Goal: Entertainment & Leisure: Consume media (video, audio)

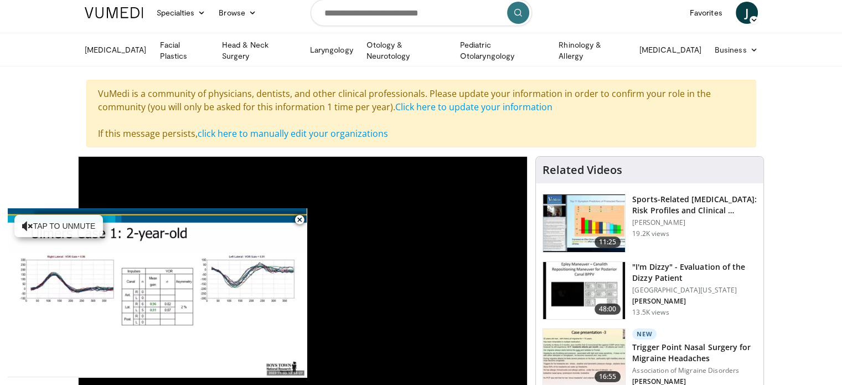
scroll to position [111, 0]
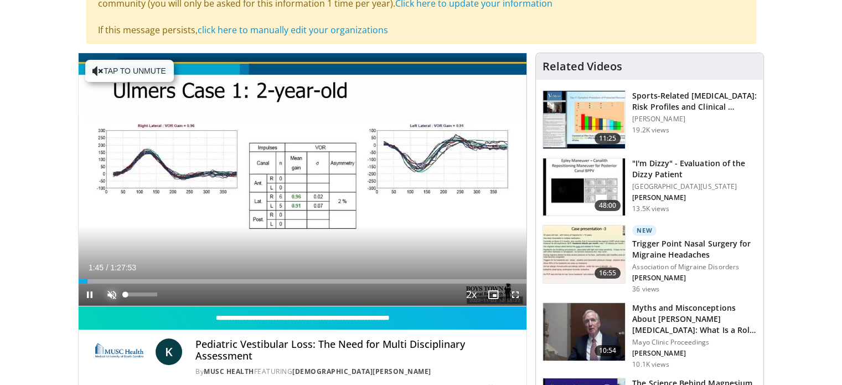
click at [107, 306] on span "Video Player" at bounding box center [112, 294] width 22 height 22
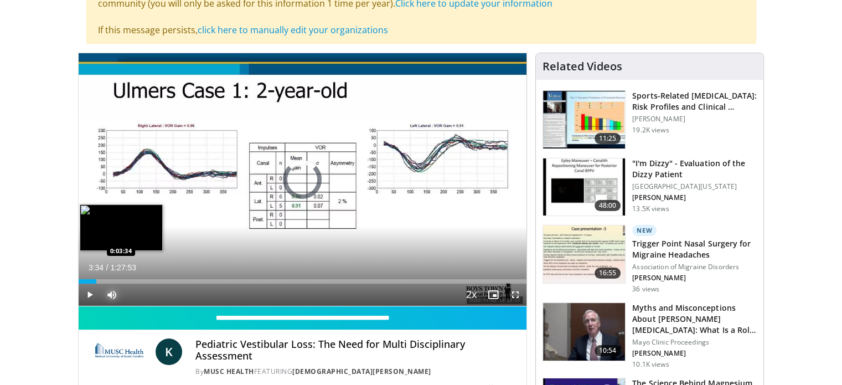
click at [96, 283] on div "Loaded : 3.76% 0:02:17 0:03:34" at bounding box center [303, 281] width 448 height 4
click at [102, 283] on div "Loaded : 5.45% 0:03:42 0:04:33" at bounding box center [303, 281] width 448 height 4
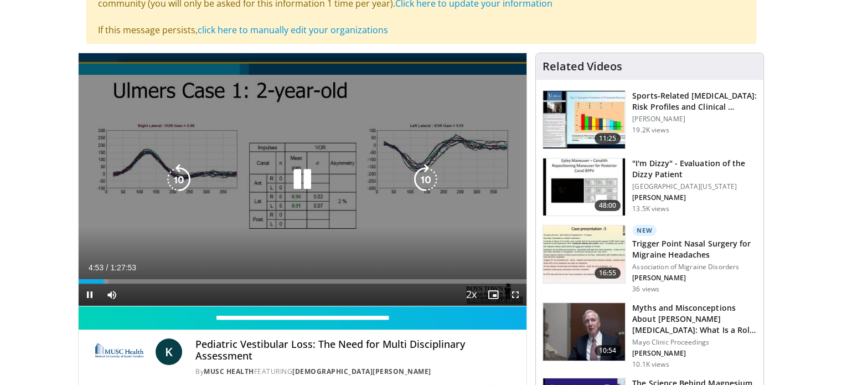
click at [119, 306] on video-js "**********" at bounding box center [303, 179] width 448 height 253
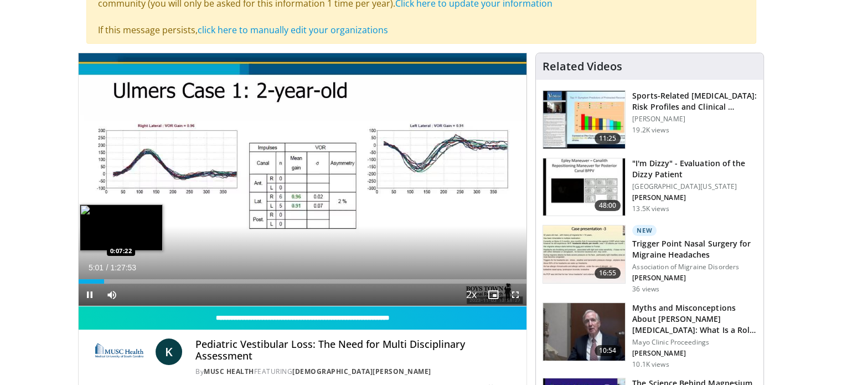
click at [116, 283] on div "Loaded : 6.96% 0:05:01 0:07:22" at bounding box center [303, 281] width 448 height 4
click at [131, 283] on div "Loaded : 10.72% 0:08:22 0:10:18" at bounding box center [303, 281] width 448 height 4
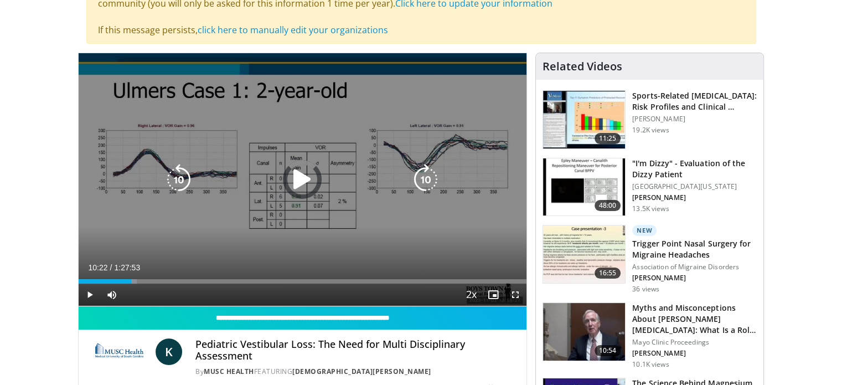
click at [145, 283] on div "Loaded : 12.98% 0:10:22 0:12:35" at bounding box center [303, 281] width 448 height 4
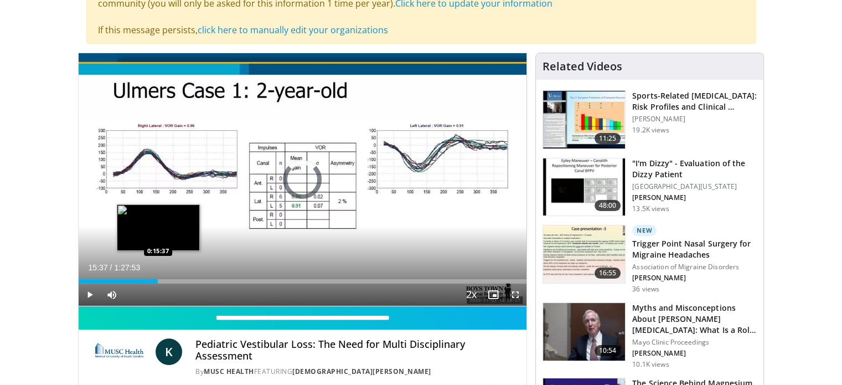
click at [157, 283] on div "Loaded : 16.18% 0:15:37 0:15:37" at bounding box center [303, 278] width 448 height 11
click at [173, 283] on div "Loaded : 19.53% 0:16:03 0:18:46" at bounding box center [303, 278] width 448 height 11
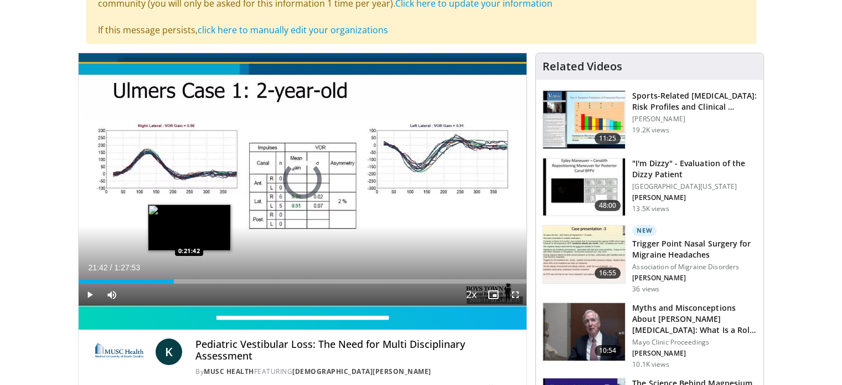
click at [189, 283] on div "Loaded : 0.00% 0:18:43 0:21:42" at bounding box center [303, 281] width 448 height 4
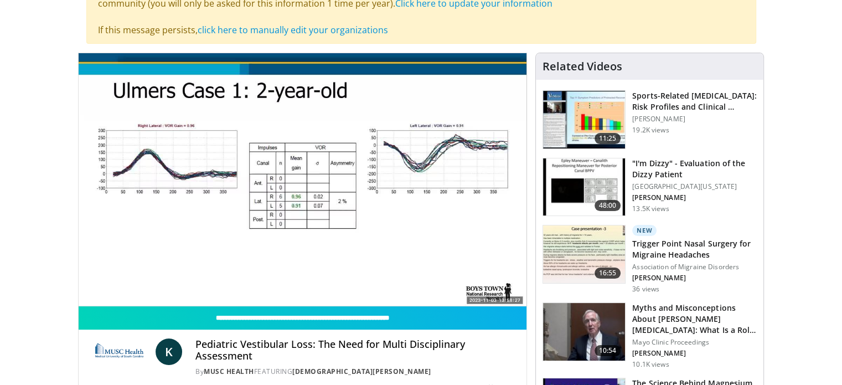
click at [186, 306] on video-js "**********" at bounding box center [303, 179] width 448 height 253
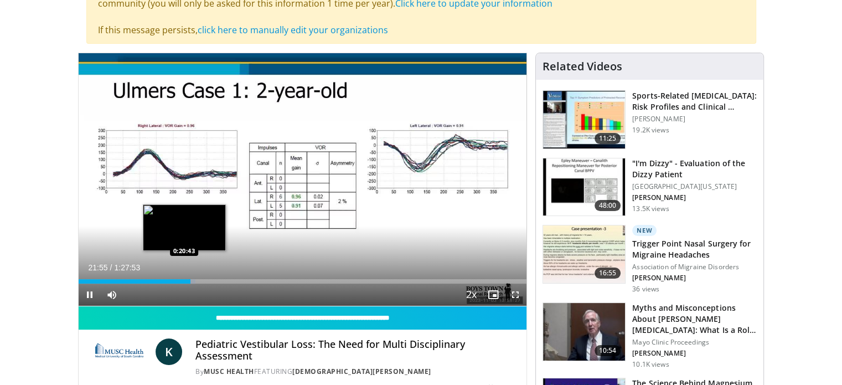
click at [184, 283] on div "0:21:55" at bounding box center [135, 281] width 112 height 4
click at [178, 283] on div "Loaded : 25.02% 0:20:52 0:19:31" at bounding box center [303, 278] width 448 height 11
click at [174, 283] on div "Loaded : 0.00% 0:19:36 0:18:52" at bounding box center [303, 281] width 448 height 4
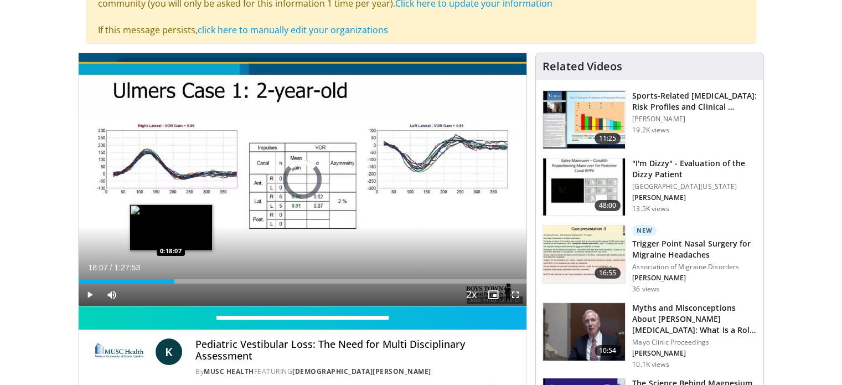
click at [171, 283] on div "0:18:52" at bounding box center [127, 281] width 96 height 4
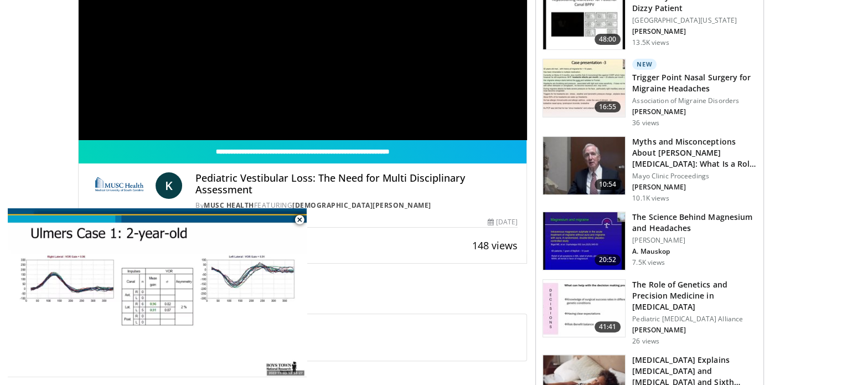
scroll to position [221, 0]
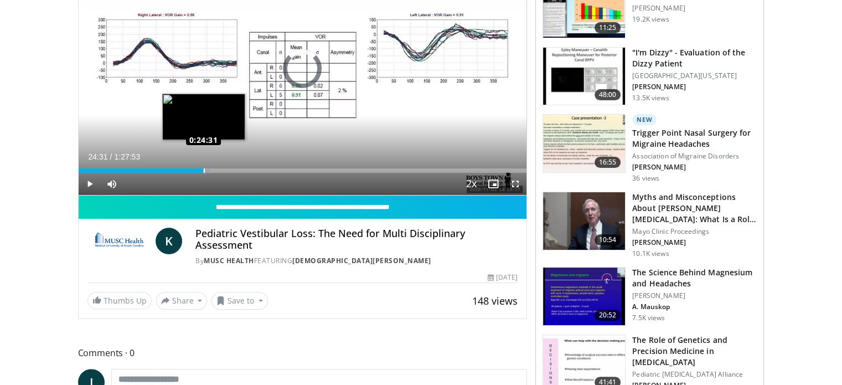
click at [203, 173] on div "Loaded : 29.58% 0:25:00 0:24:31" at bounding box center [303, 170] width 448 height 4
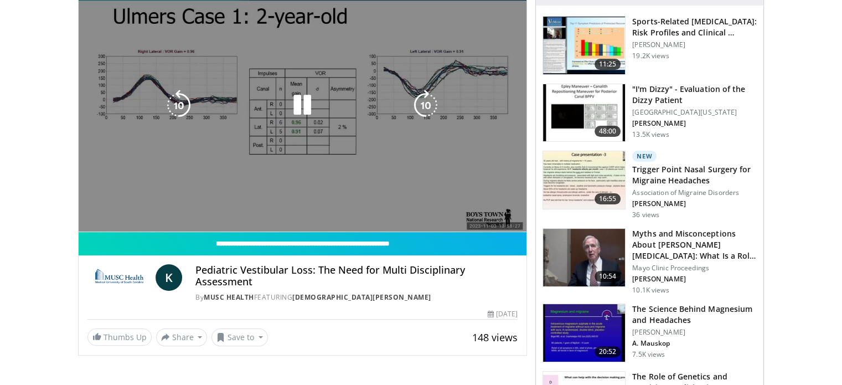
scroll to position [166, 0]
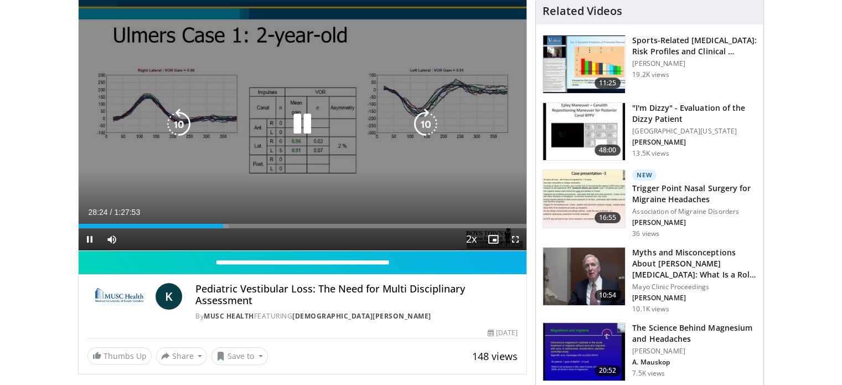
click at [302, 140] on icon "Video Player" at bounding box center [302, 124] width 31 height 31
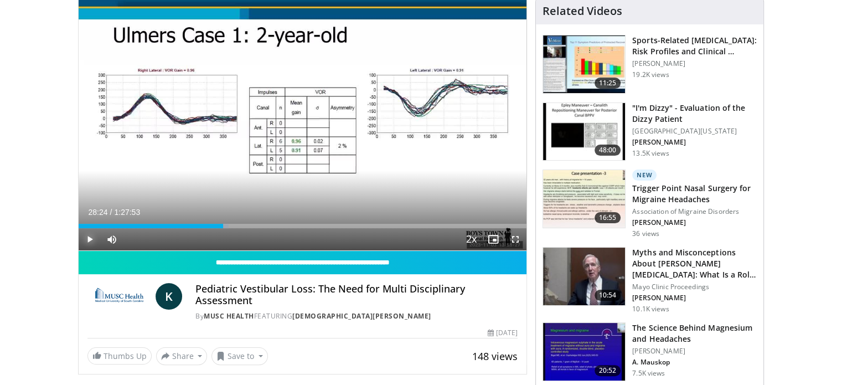
click at [90, 250] on span "Video Player" at bounding box center [90, 239] width 22 height 22
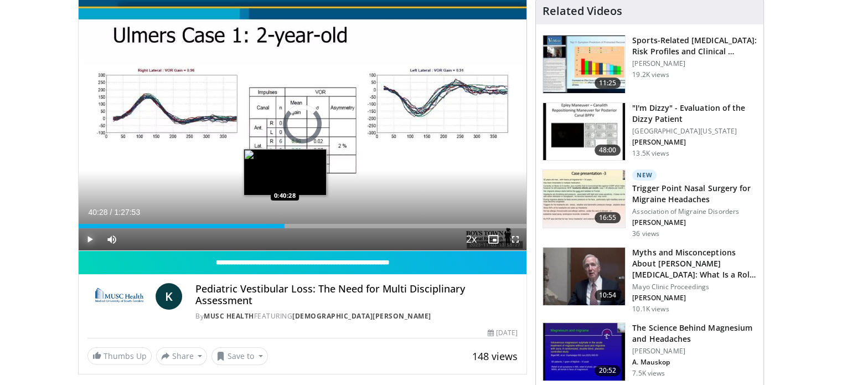
click at [285, 228] on div "Loaded : 44.37% 0:40:28 0:40:28" at bounding box center [303, 226] width 448 height 4
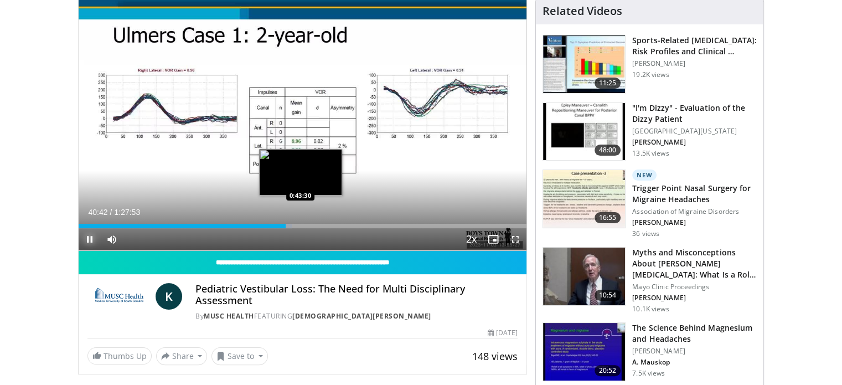
click at [300, 228] on div "Loaded : 47.59% 0:40:42 0:43:30" at bounding box center [303, 223] width 448 height 11
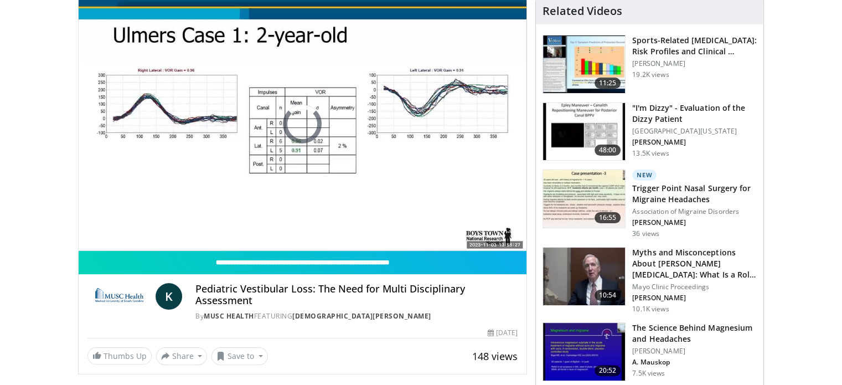
click at [300, 250] on div "10 seconds Tap to unmute" at bounding box center [303, 124] width 448 height 252
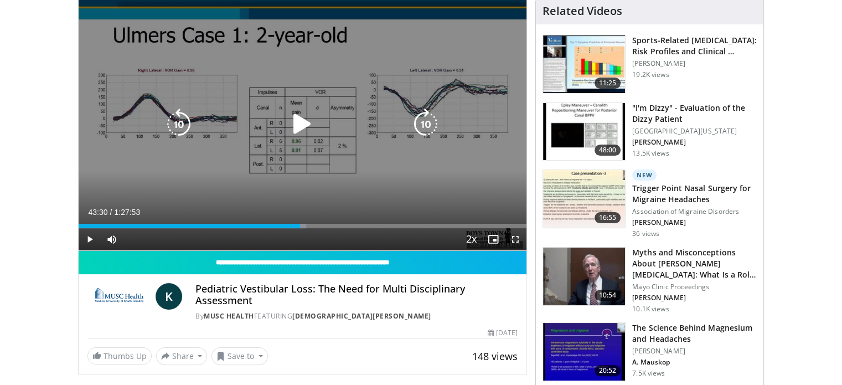
click at [295, 140] on icon "Video Player" at bounding box center [302, 124] width 31 height 31
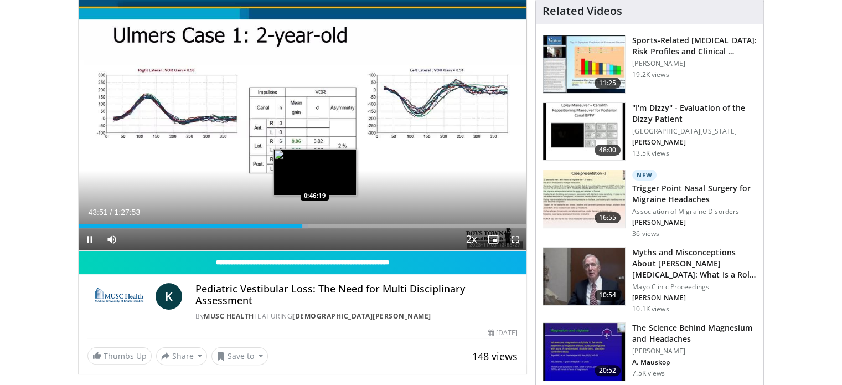
click at [314, 228] on div "Loaded : 51.17% 0:43:52 0:46:19" at bounding box center [303, 226] width 448 height 4
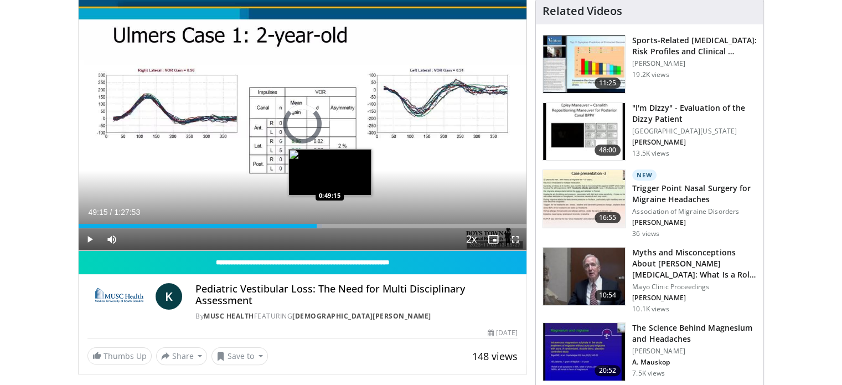
click at [329, 228] on div "Loaded : 54.36% 0:49:15 0:49:15" at bounding box center [303, 226] width 448 height 4
click at [347, 228] on div "Loaded : 57.75% 0:49:42 0:52:44" at bounding box center [303, 226] width 448 height 4
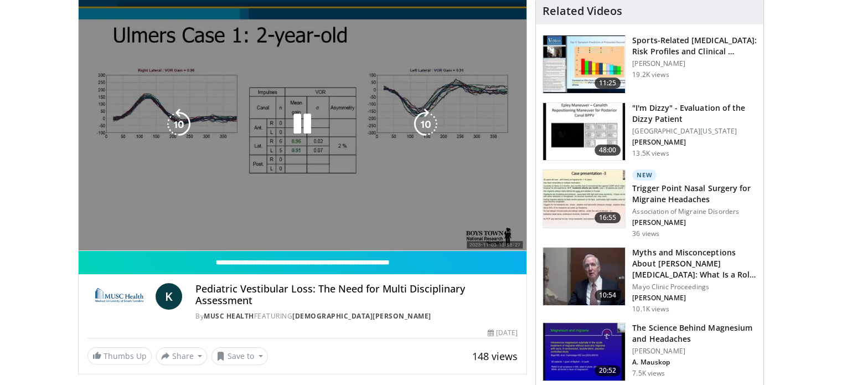
click at [338, 250] on div "10 seconds Tap to unmute" at bounding box center [303, 124] width 448 height 252
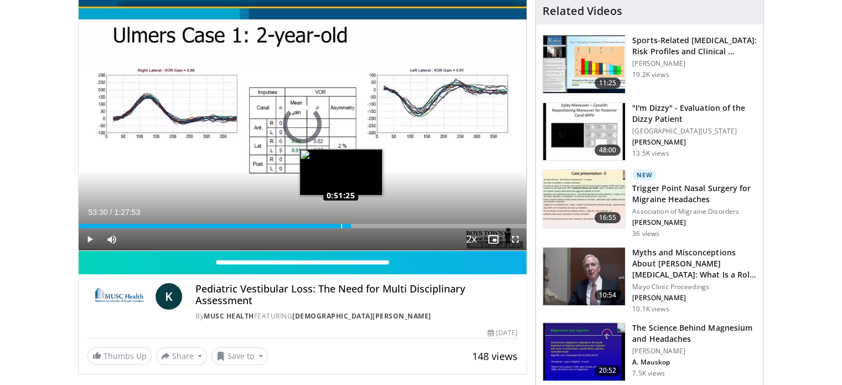
click at [338, 228] on div "Loaded : 0.00% 0:51:32 0:51:25" at bounding box center [303, 223] width 448 height 11
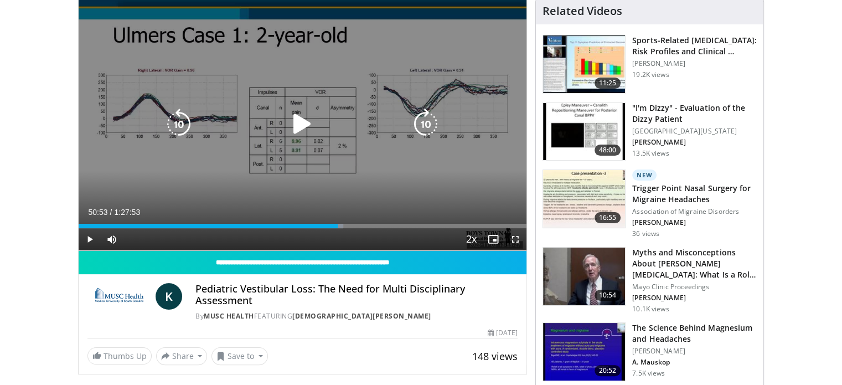
click at [304, 140] on icon "Video Player" at bounding box center [302, 124] width 31 height 31
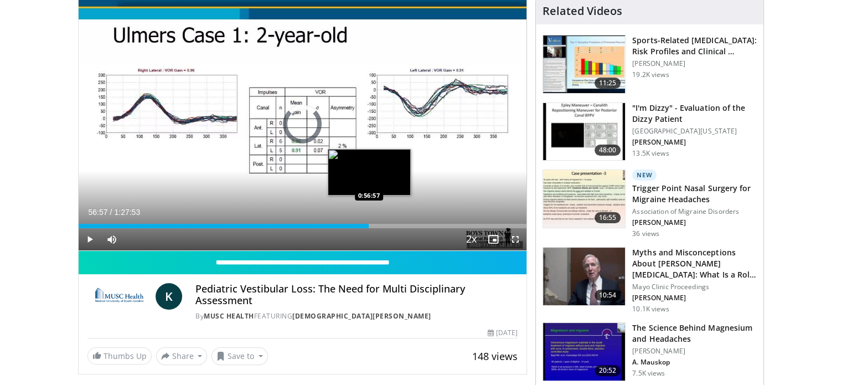
click at [369, 228] on div "Loaded : 63.15% 0:56:57 0:56:57" at bounding box center [303, 223] width 448 height 11
click at [384, 228] on div "Loaded : 66.18% 0:57:06 1:00:06" at bounding box center [303, 226] width 448 height 4
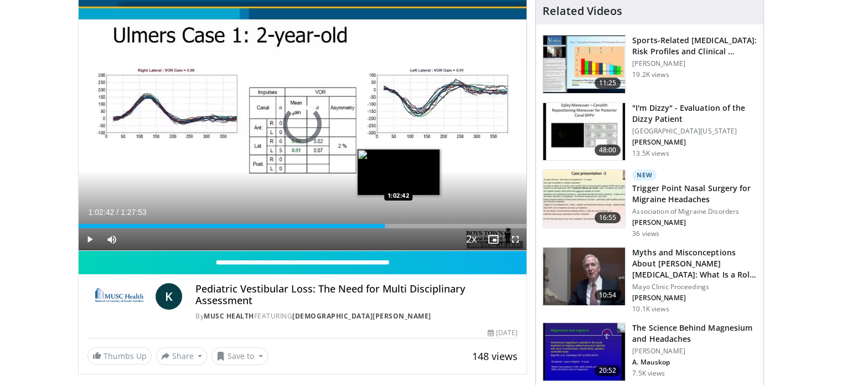
click at [398, 228] on div "Loaded : 69.60% 1:00:05 1:02:42" at bounding box center [303, 226] width 448 height 4
click at [395, 228] on div "Loaded : 72.80% 1:02:56 1:02:03" at bounding box center [303, 223] width 448 height 11
click at [409, 228] on div "Loaded : 72.61% 1:02:46 1:04:53" at bounding box center [303, 226] width 448 height 4
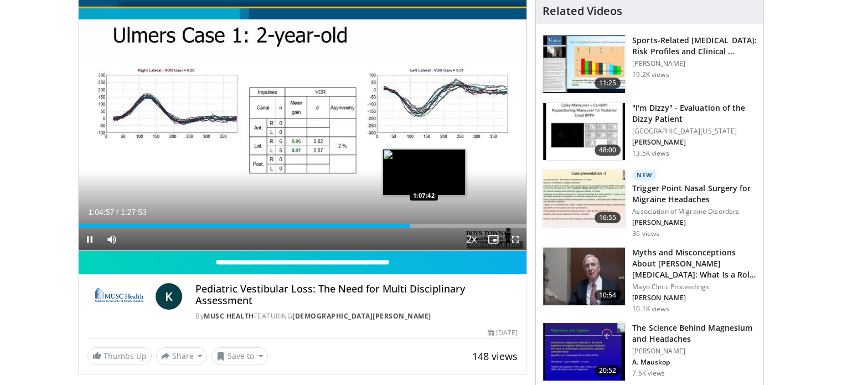
click at [423, 228] on div "Loaded : 75.06% 1:04:57 1:07:42" at bounding box center [303, 226] width 448 height 4
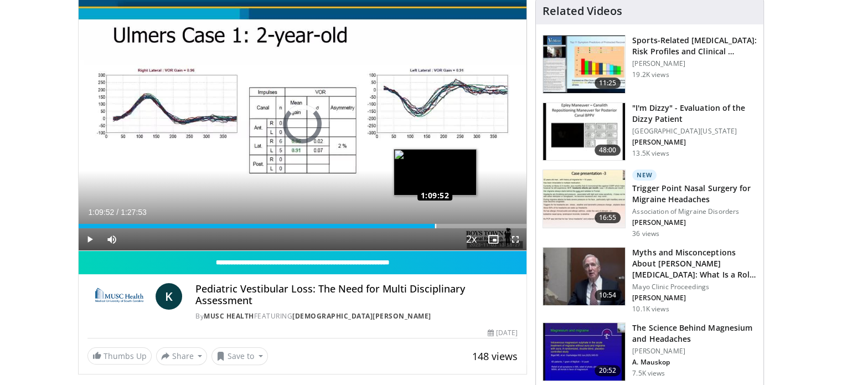
click at [435, 228] on div "Loaded : 0.00% 1:09:52 1:09:52" at bounding box center [303, 226] width 448 height 4
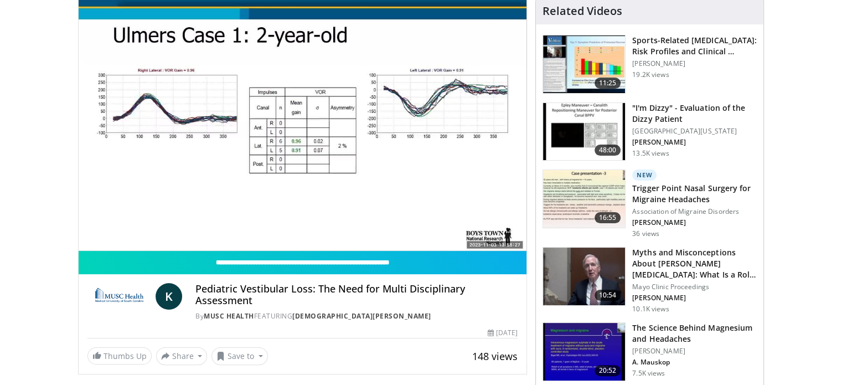
click at [451, 250] on div "10 seconds Tap to unmute" at bounding box center [303, 124] width 448 height 252
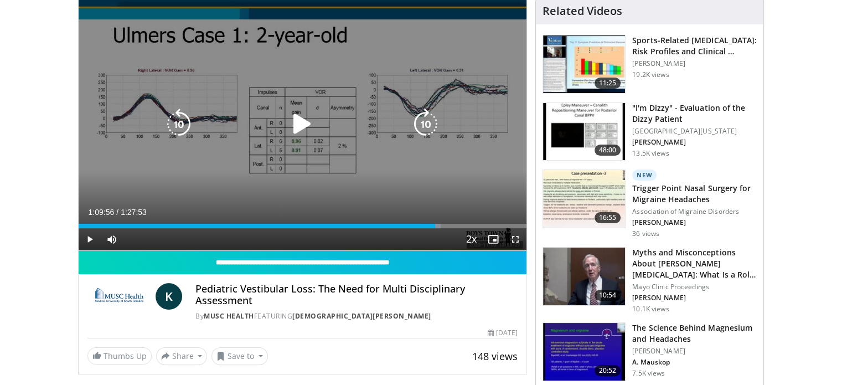
click at [433, 192] on div "10 seconds Tap to unmute" at bounding box center [303, 124] width 448 height 252
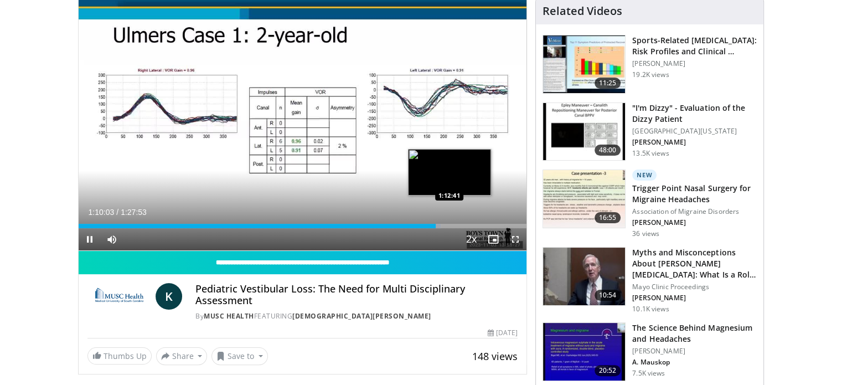
click at [449, 251] on video-js "**********" at bounding box center [303, 124] width 448 height 253
click at [447, 228] on div "Loaded : 80.97% 1:10:08 1:12:28" at bounding box center [303, 226] width 448 height 4
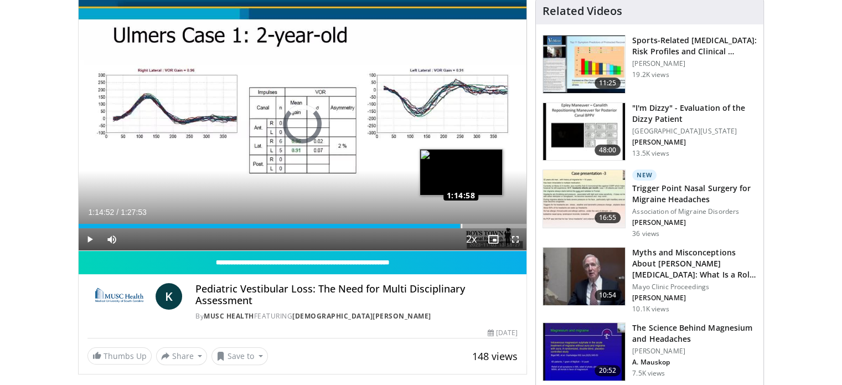
click at [461, 228] on div "Loaded : 0.00% 1:14:52 1:14:58" at bounding box center [303, 226] width 448 height 4
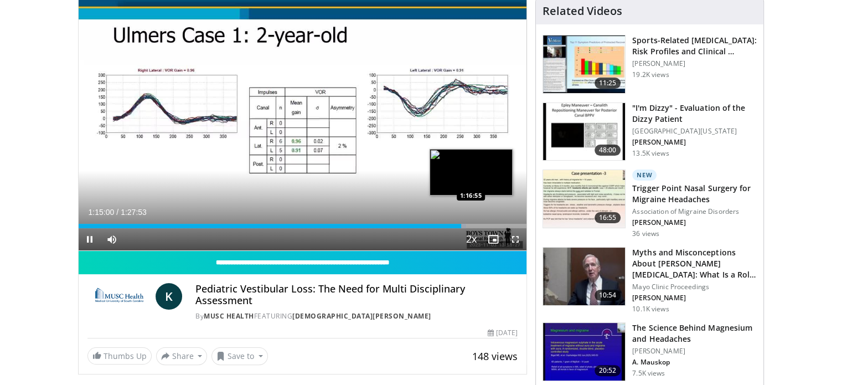
click at [471, 228] on div "Loaded : 86.47% 1:15:01 1:16:55" at bounding box center [303, 226] width 448 height 4
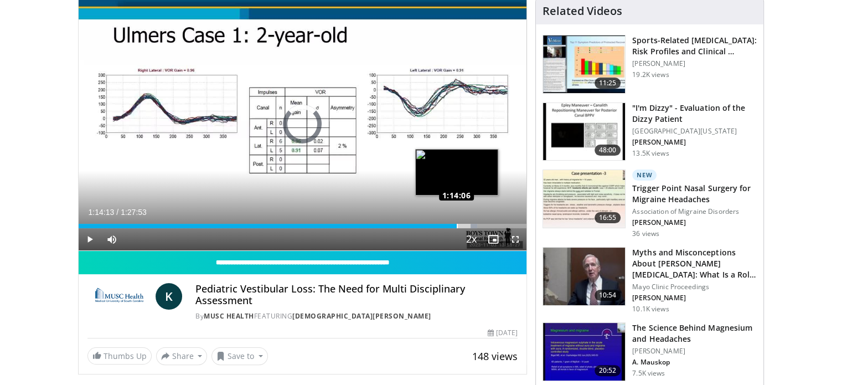
click at [456, 228] on div "Loaded : 88.94% 1:17:04 1:14:06" at bounding box center [303, 226] width 448 height 4
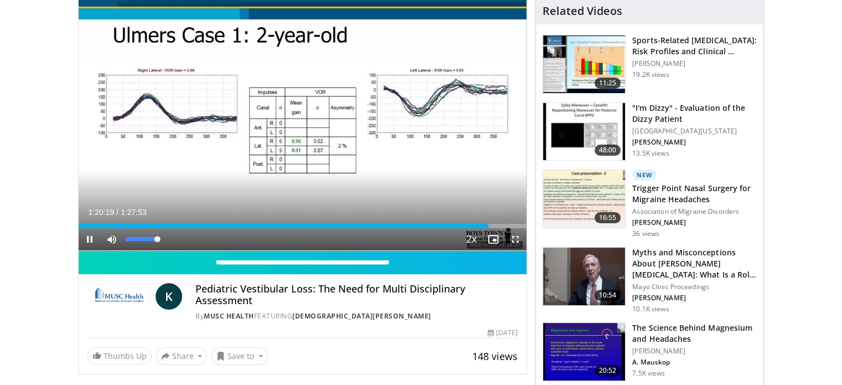
drag, startPoint x: 157, startPoint y: 269, endPoint x: 168, endPoint y: 270, distance: 11.1
click at [168, 250] on div "Mute 100%" at bounding box center [140, 239] width 78 height 22
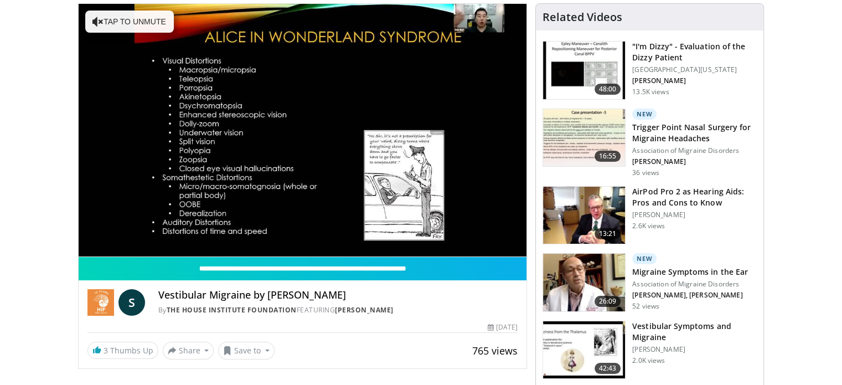
scroll to position [111, 0]
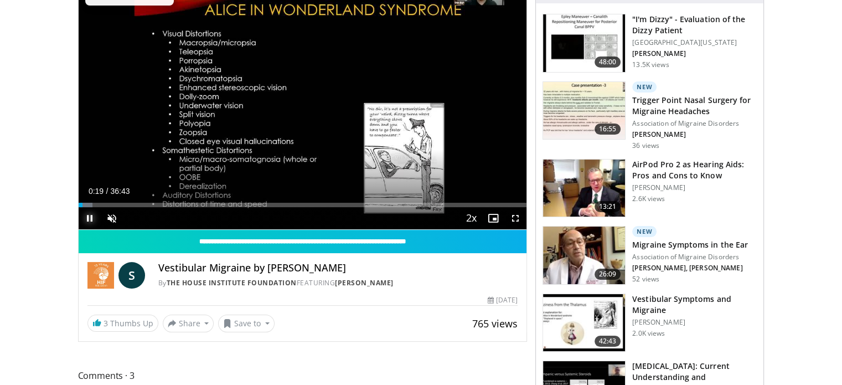
click at [87, 215] on span "Video Player" at bounding box center [90, 218] width 22 height 22
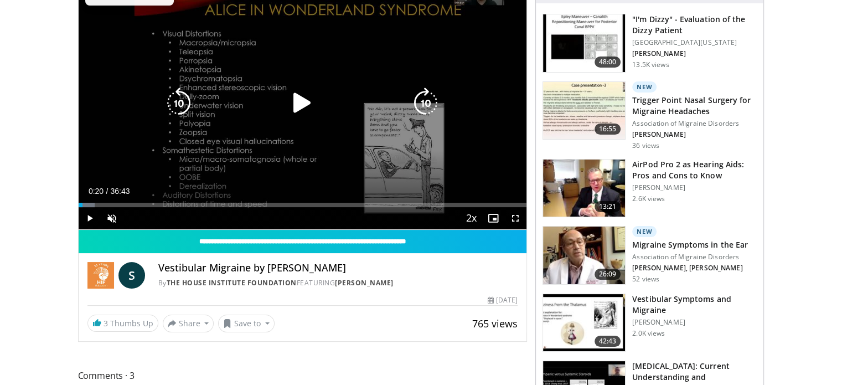
drag, startPoint x: 286, startPoint y: 127, endPoint x: 205, endPoint y: 134, distance: 81.2
click at [212, 128] on div "10 seconds Tap to unmute" at bounding box center [303, 103] width 448 height 252
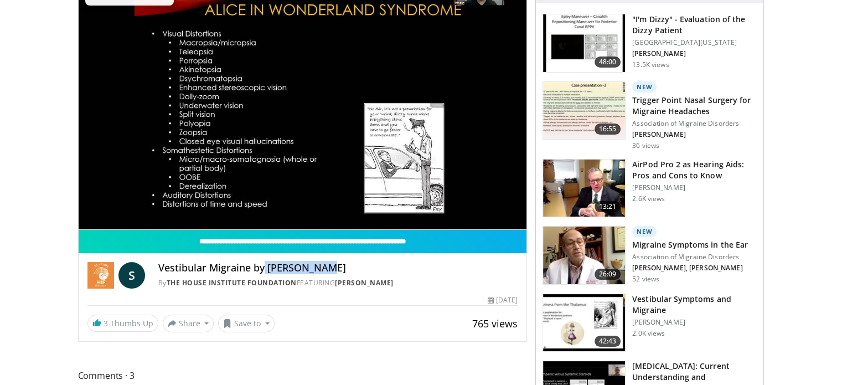
drag, startPoint x: 264, startPoint y: 265, endPoint x: 328, endPoint y: 263, distance: 64.2
click at [328, 263] on h4 "Vestibular Migraine by [PERSON_NAME]" at bounding box center [338, 268] width 360 height 12
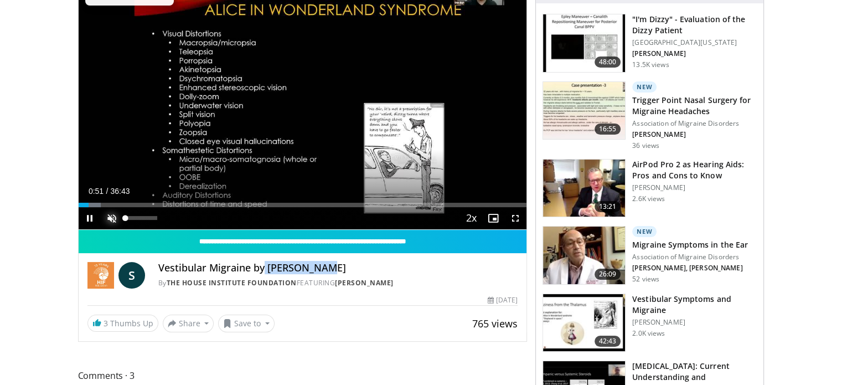
click at [110, 215] on span "Video Player" at bounding box center [112, 218] width 22 height 22
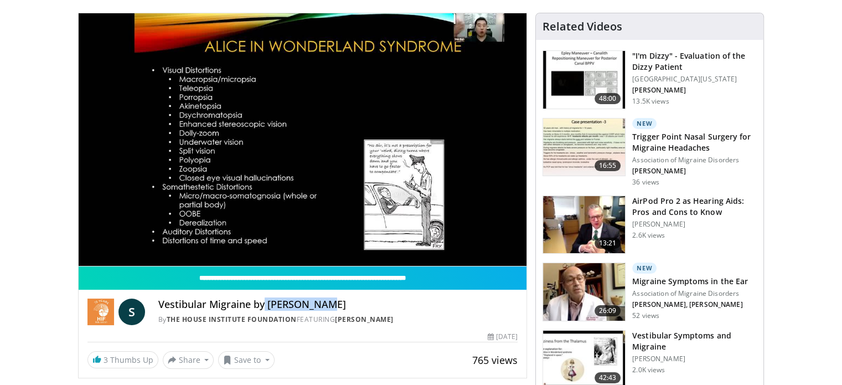
scroll to position [55, 0]
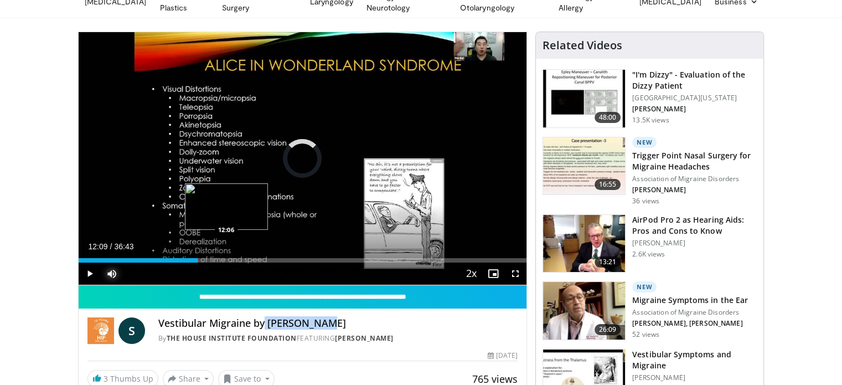
click at [226, 258] on div "Loaded : 0.00% 12:09 12:06" at bounding box center [303, 260] width 448 height 4
click at [244, 258] on div "Loaded : 36.70% 12:22 13:36" at bounding box center [303, 260] width 448 height 4
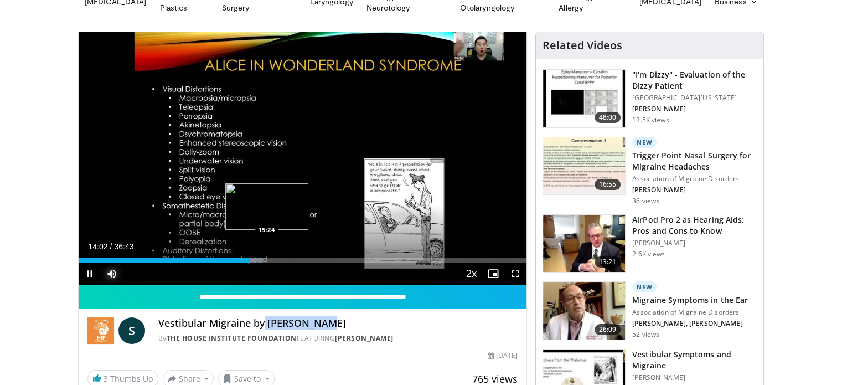
click at [266, 258] on div "Loaded : 41.24% 14:02 15:24" at bounding box center [303, 260] width 448 height 4
click at [286, 258] on div "Loaded : 46.22% 17:02 17:02" at bounding box center [303, 260] width 448 height 4
click at [305, 255] on div "Loaded : 50.75% 18:32 18:32" at bounding box center [303, 257] width 448 height 11
click at [323, 258] on div "Loaded : 53.92% 18:46 20:05" at bounding box center [303, 260] width 448 height 4
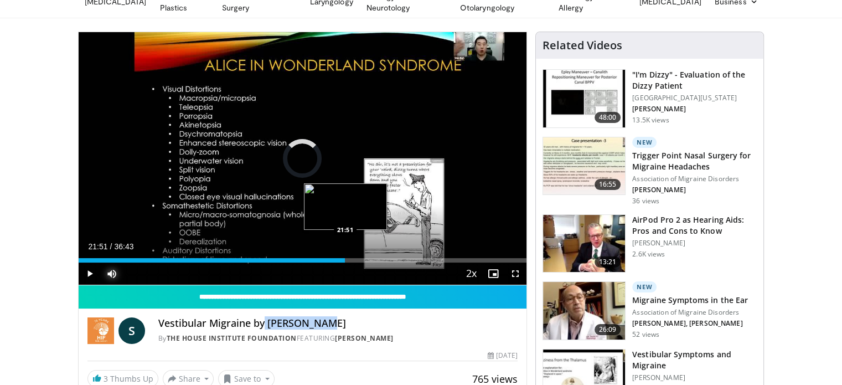
click at [345, 258] on div "Loaded : 0.00% 21:51 21:51" at bounding box center [303, 260] width 448 height 4
click at [366, 255] on div "Loaded : 63.44% 22:14 23:34" at bounding box center [303, 257] width 448 height 11
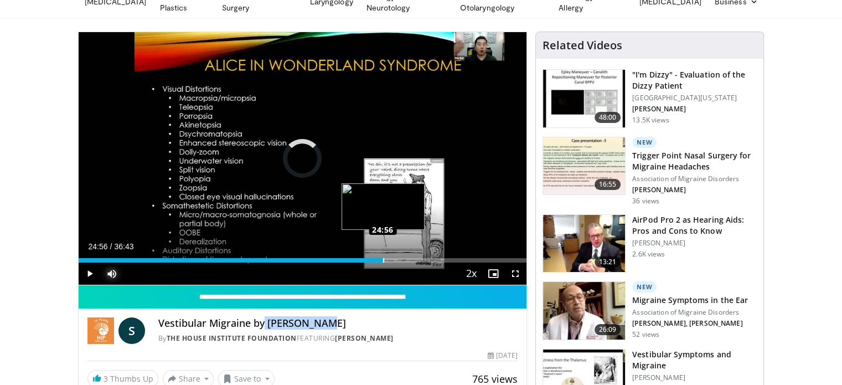
click at [383, 258] on div "Loaded : 67.97% 23:57 24:56" at bounding box center [303, 260] width 448 height 4
click at [406, 255] on div "Loaded : 72.50% 25:32 26:50" at bounding box center [303, 257] width 448 height 11
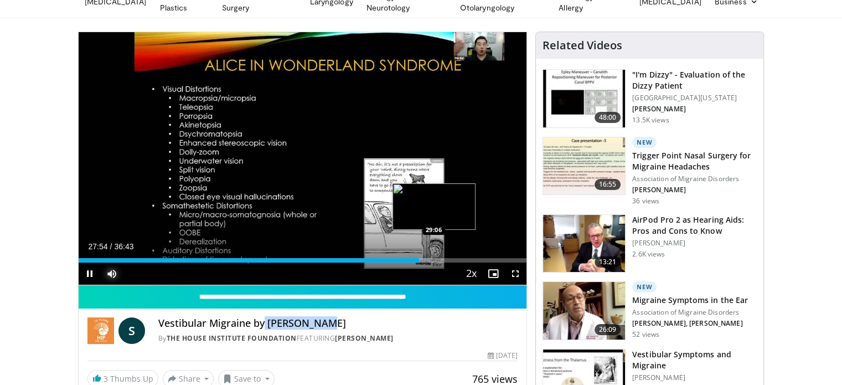
click at [434, 258] on div "Loaded : 78.85% 27:54 29:06" at bounding box center [303, 260] width 448 height 4
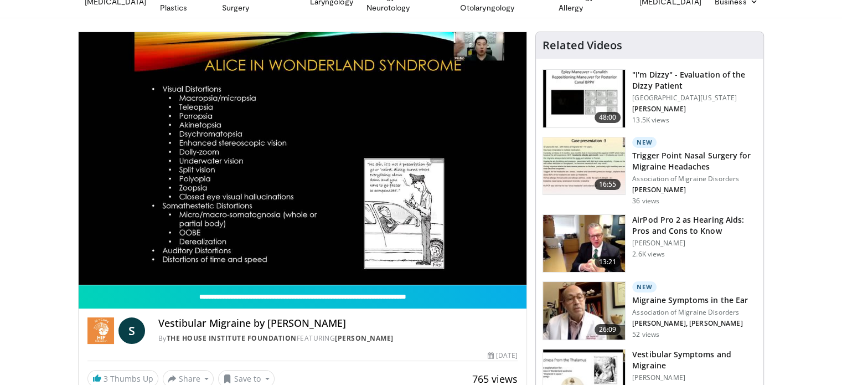
click at [452, 256] on div "10 seconds Tap to unmute" at bounding box center [303, 158] width 448 height 252
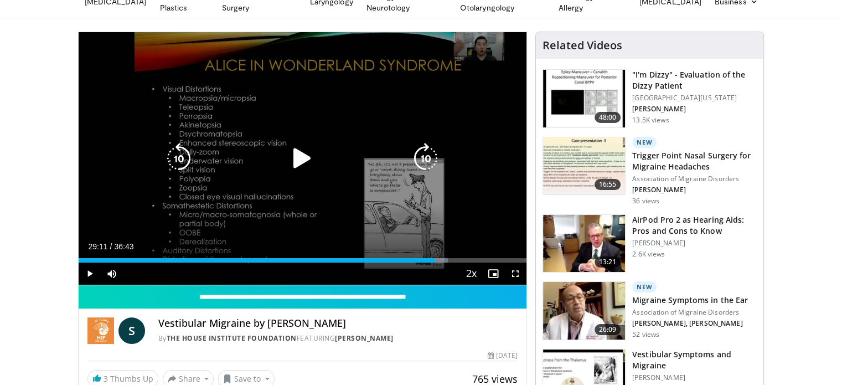
click at [452, 219] on div "10 seconds Tap to unmute" at bounding box center [303, 158] width 448 height 252
drag, startPoint x: 517, startPoint y: 271, endPoint x: 514, endPoint y: 337, distance: 65.9
click at [517, 271] on span "Video Player" at bounding box center [515, 273] width 22 height 22
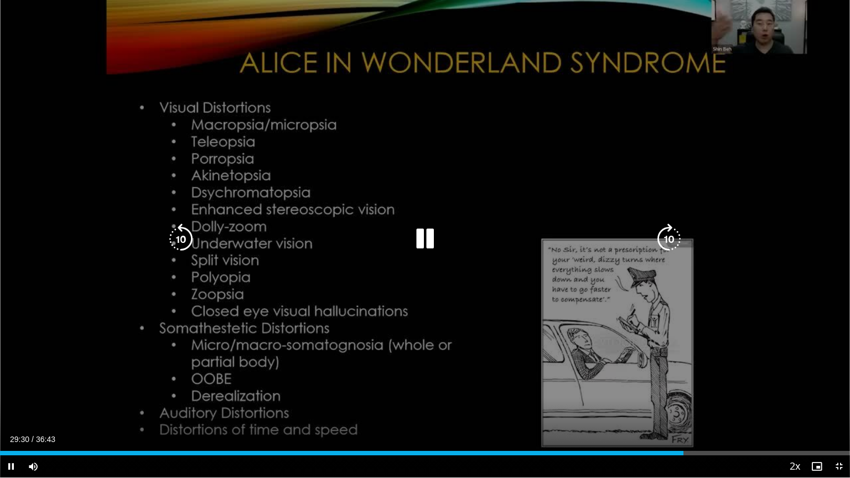
click at [349, 345] on div "10 seconds Tap to unmute" at bounding box center [425, 239] width 850 height 478
click at [562, 384] on div "10 seconds Tap to unmute" at bounding box center [425, 239] width 850 height 478
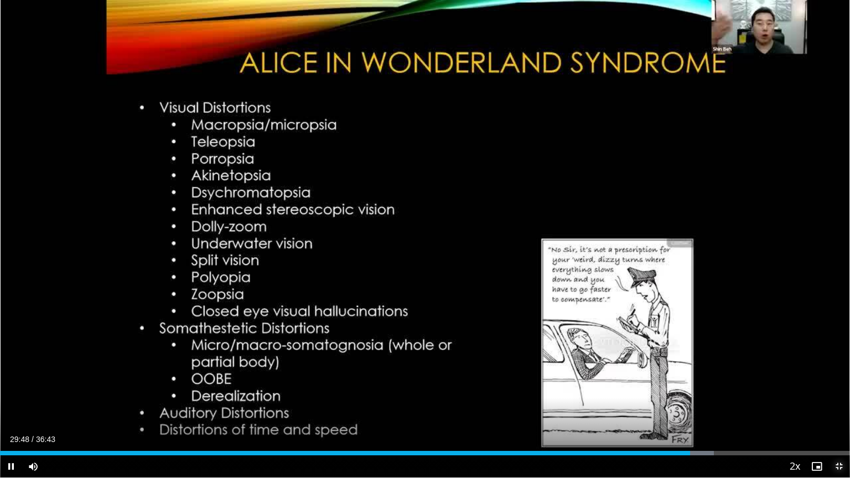
click at [842, 384] on span "Video Player" at bounding box center [839, 467] width 22 height 22
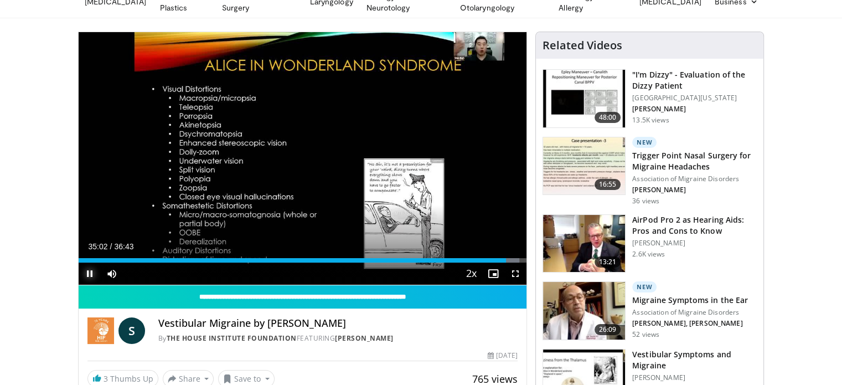
click at [90, 270] on span "Video Player" at bounding box center [90, 273] width 22 height 22
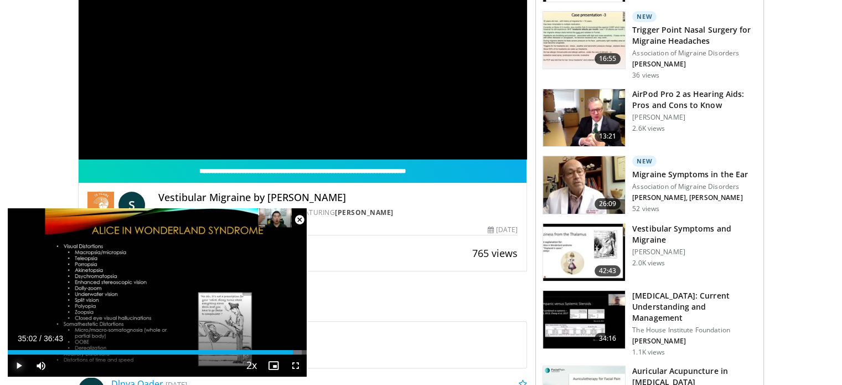
scroll to position [221, 0]
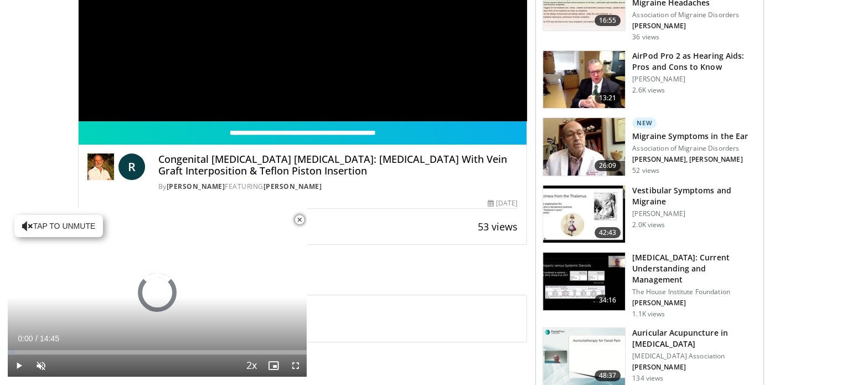
scroll to position [221, 0]
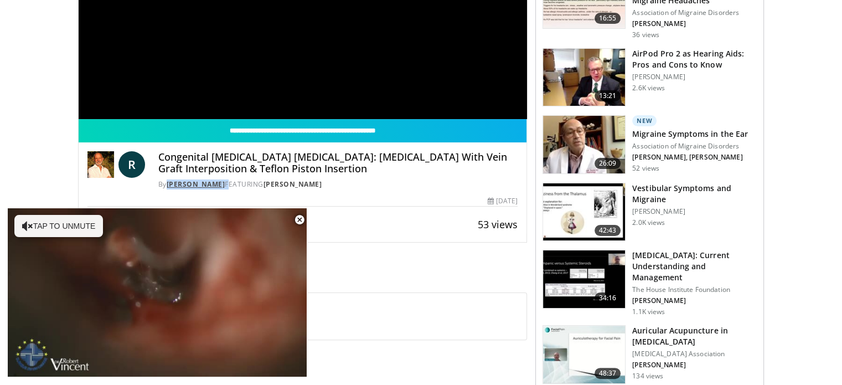
drag, startPoint x: 242, startPoint y: 183, endPoint x: 169, endPoint y: 181, distance: 72.6
click at [169, 181] on div "By Dr Robert Vincent FEATURING Robert Vincent" at bounding box center [338, 184] width 360 height 10
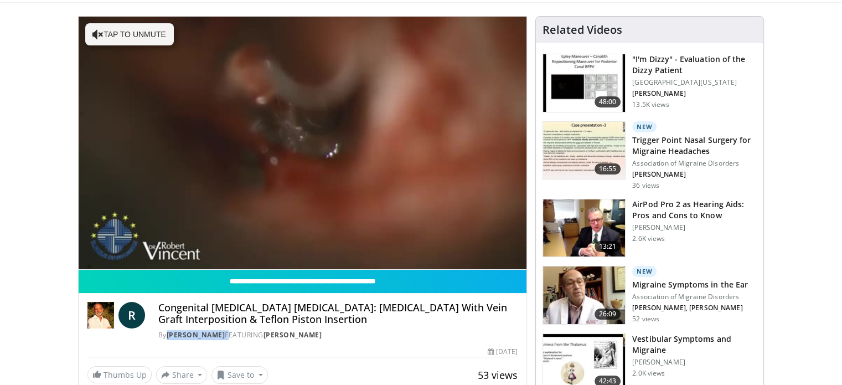
scroll to position [55, 0]
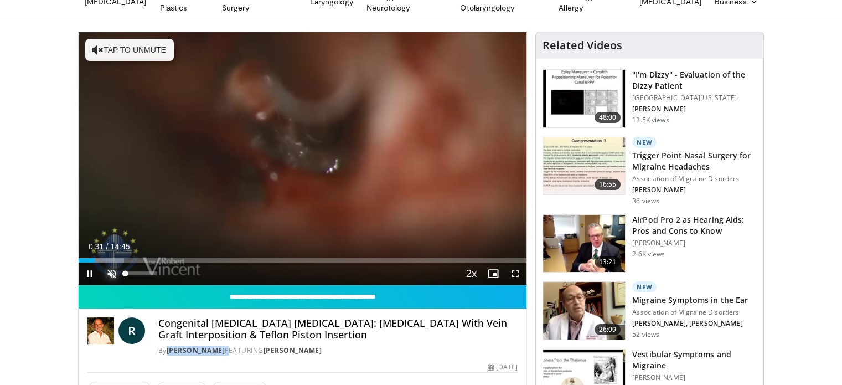
click at [114, 271] on span "Video Player" at bounding box center [112, 273] width 22 height 22
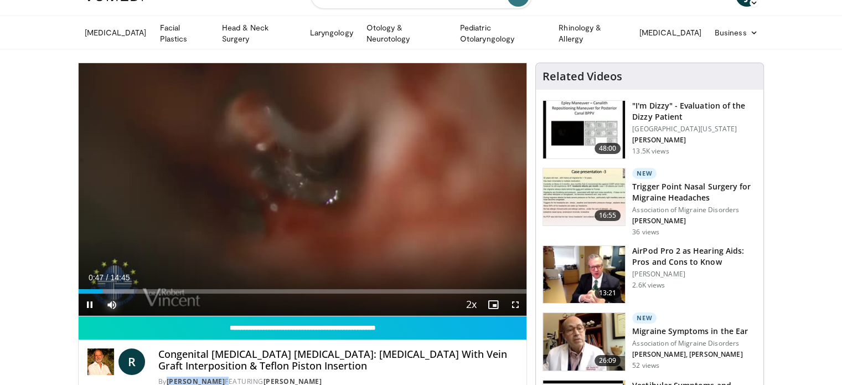
scroll to position [0, 0]
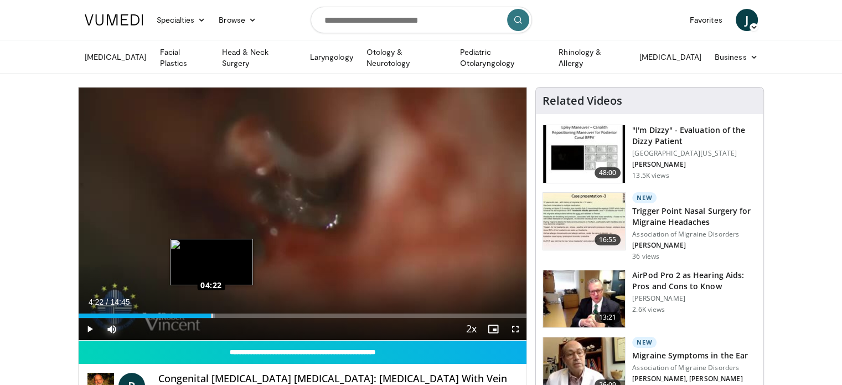
click at [210, 313] on div "Loaded : 30.50% 04:21 04:22" at bounding box center [303, 315] width 448 height 4
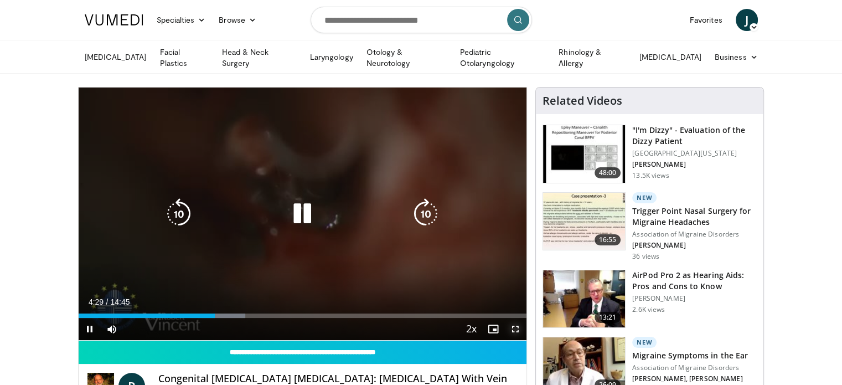
drag, startPoint x: 518, startPoint y: 329, endPoint x: 514, endPoint y: 395, distance: 66.6
click at [518, 329] on span "Video Player" at bounding box center [515, 329] width 22 height 22
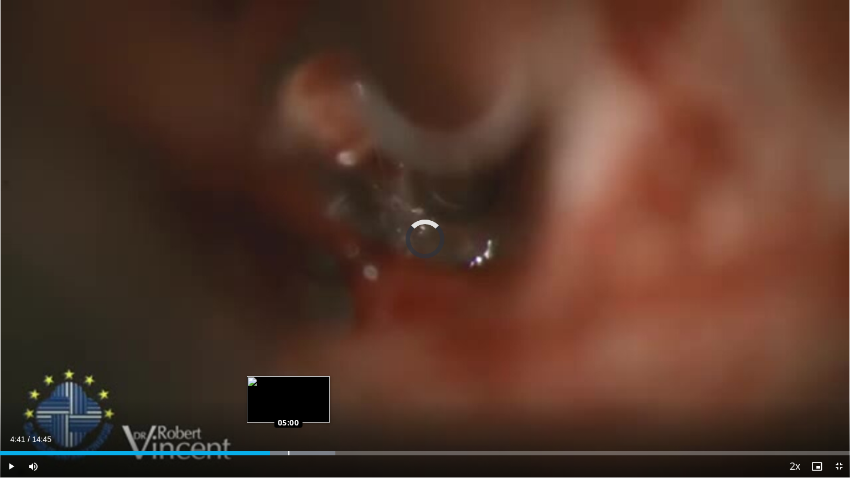
click at [289, 384] on div "Loaded : 39.47% 05:00 05:00" at bounding box center [425, 453] width 850 height 4
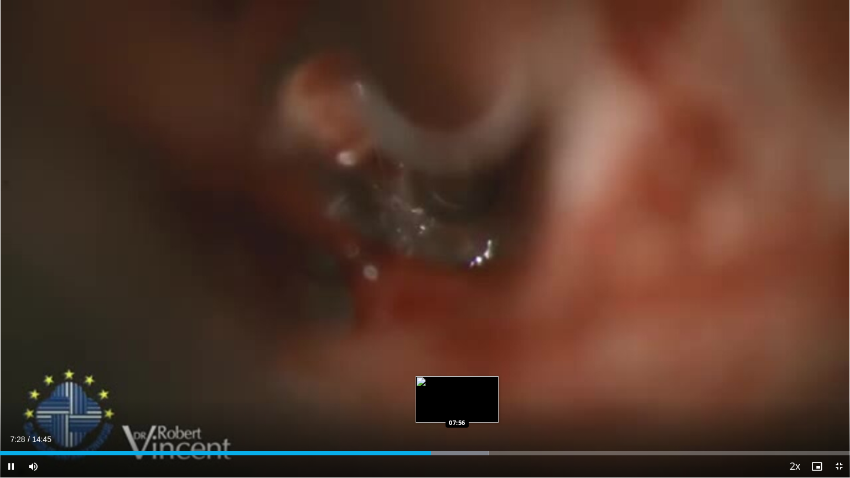
click at [457, 384] on div "Loaded : 57.52% 07:28 07:56" at bounding box center [425, 453] width 850 height 4
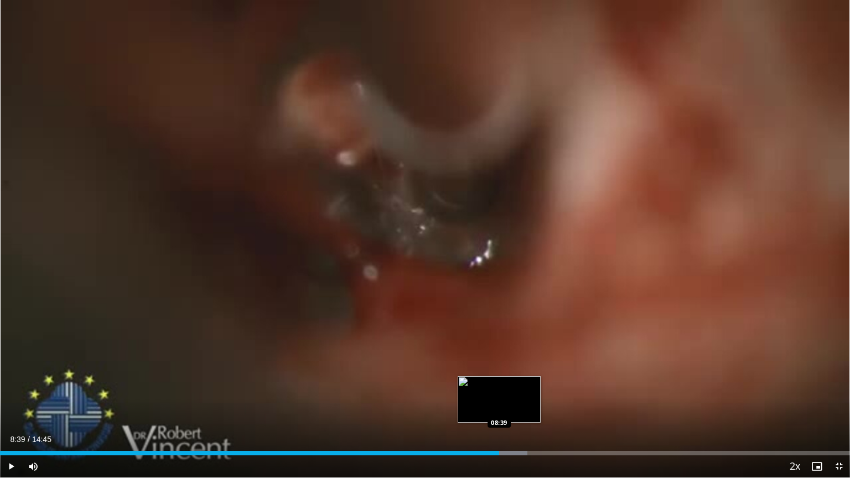
click at [499, 384] on div "Loaded : 62.03% 08:39 08:39" at bounding box center [425, 450] width 850 height 11
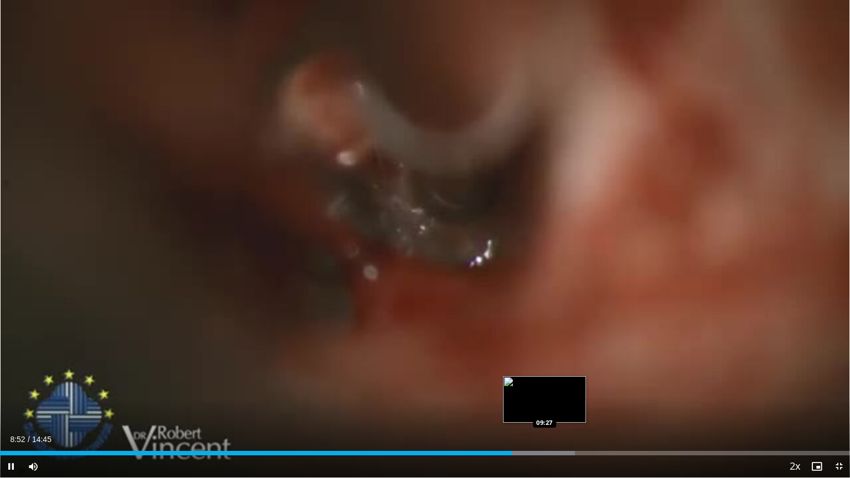
click at [545, 384] on div "Loaded : 67.67% 08:52 09:27" at bounding box center [425, 450] width 850 height 11
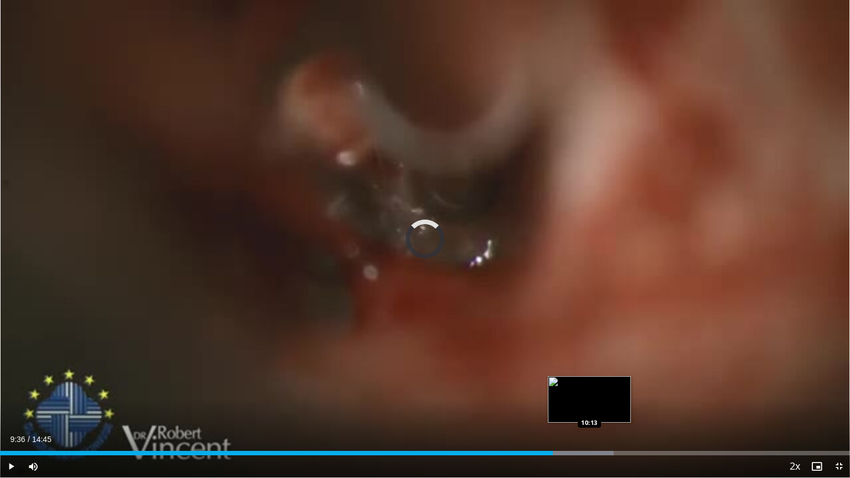
click at [589, 384] on div "Loaded : 72.18% 09:36 10:13" at bounding box center [425, 450] width 850 height 11
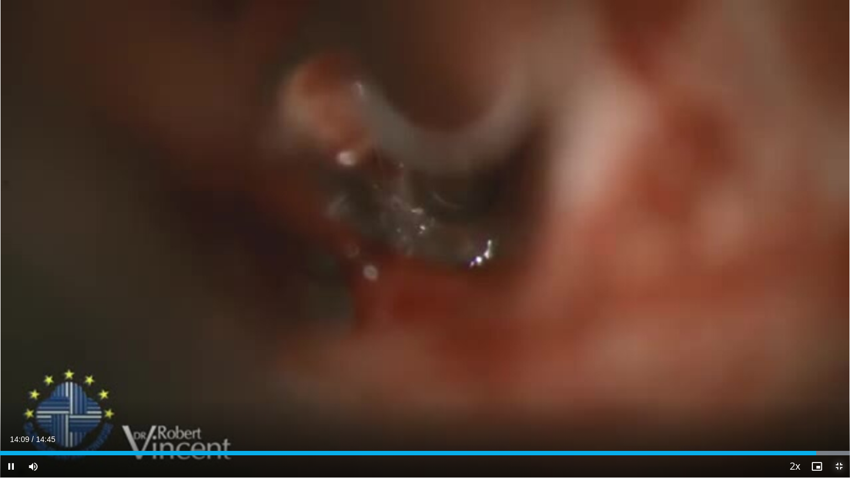
click at [841, 384] on span "Video Player" at bounding box center [839, 467] width 22 height 22
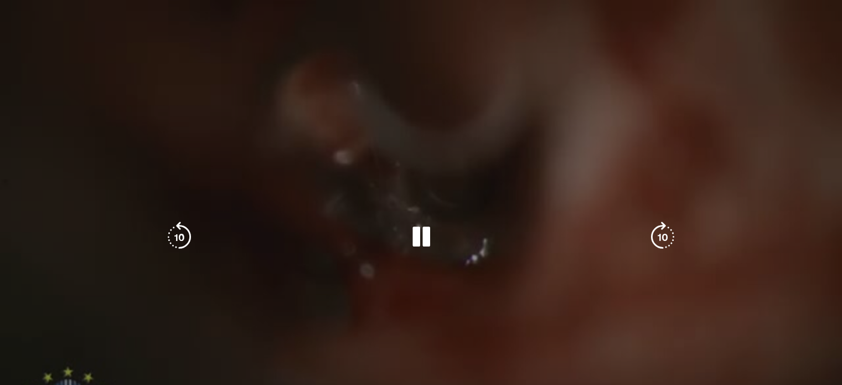
scroll to position [111, 0]
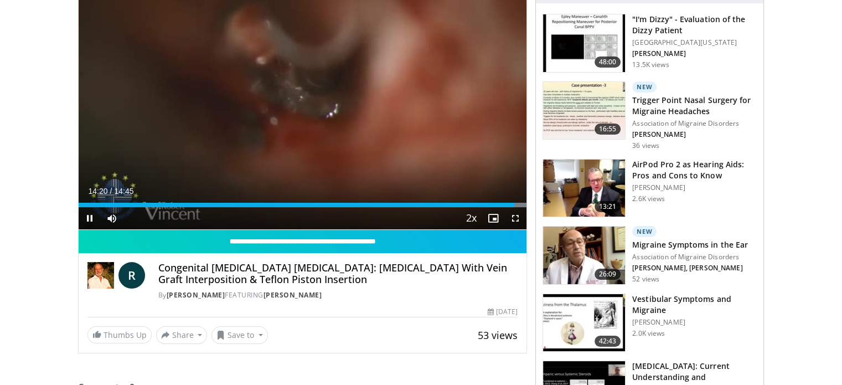
click at [91, 212] on video-js "**********" at bounding box center [303, 103] width 448 height 253
click at [91, 211] on div "10 seconds Tap to unmute" at bounding box center [303, 103] width 448 height 252
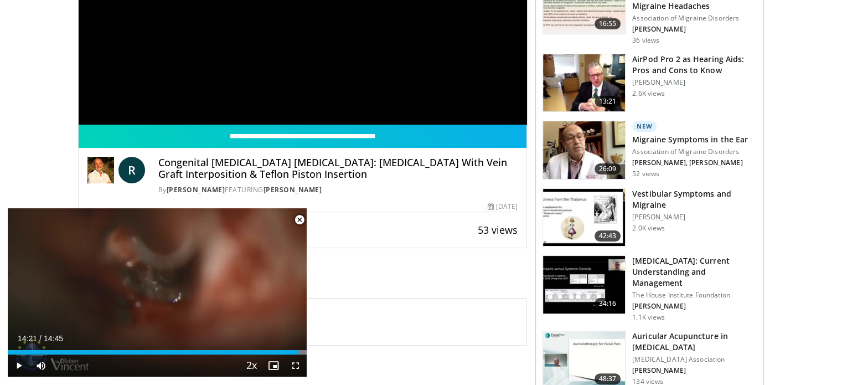
scroll to position [221, 0]
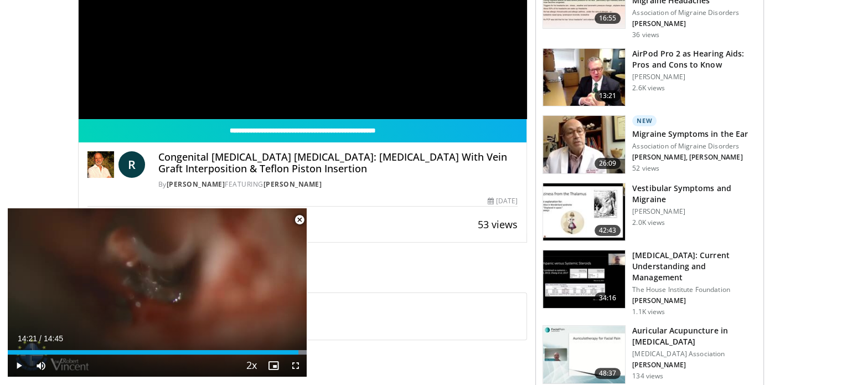
click at [303, 219] on span "Video Player" at bounding box center [299, 220] width 22 height 22
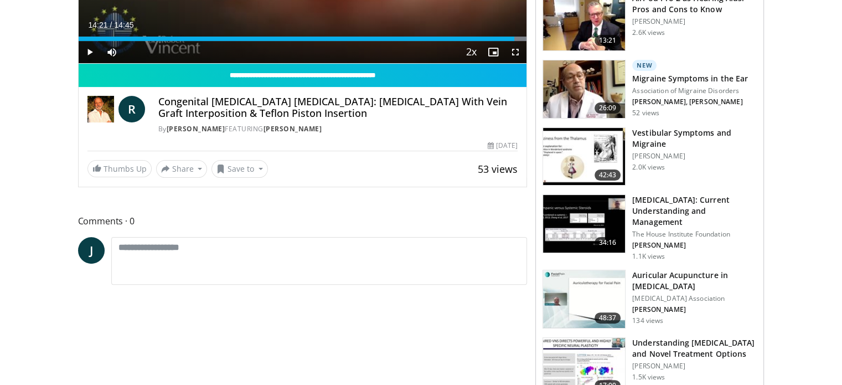
scroll to position [332, 0]
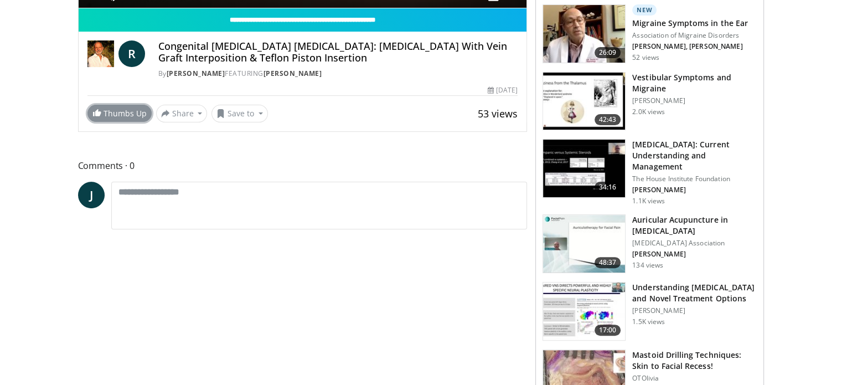
click at [122, 119] on link "Thumbs Up" at bounding box center [119, 113] width 64 height 17
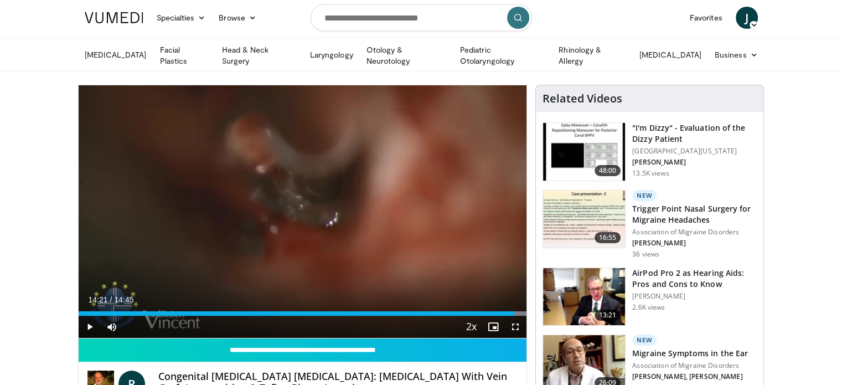
scroll to position [0, 0]
